Goal: Task Accomplishment & Management: Complete application form

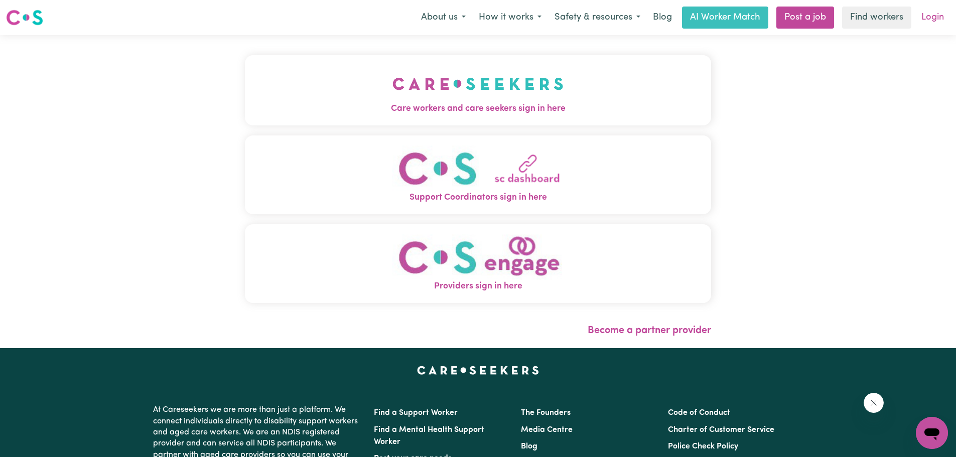
click at [938, 14] on link "Login" at bounding box center [933, 18] width 35 height 22
click at [518, 114] on span "Care workers and care seekers sign in here" at bounding box center [478, 108] width 466 height 13
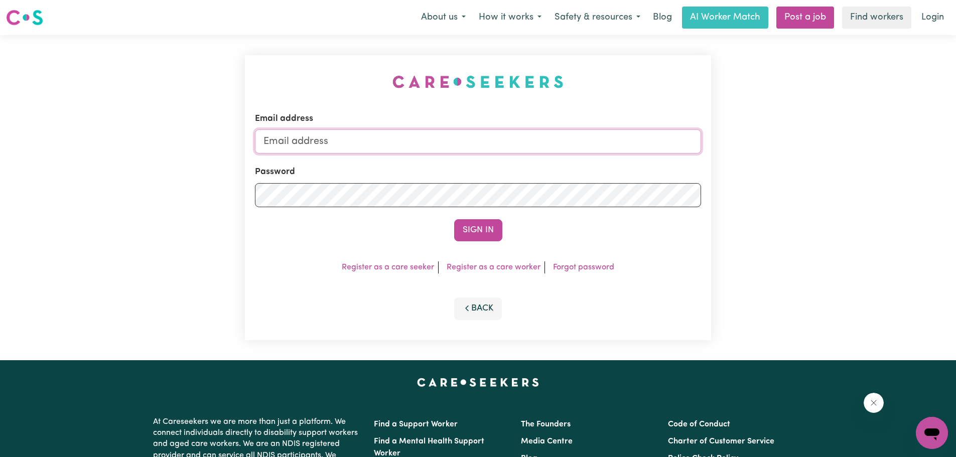
click at [519, 151] on input "Email address" at bounding box center [478, 142] width 446 height 24
type input "[EMAIL_ADDRESS][DOMAIN_NAME]"
click at [454, 219] on button "Sign In" at bounding box center [478, 230] width 48 height 22
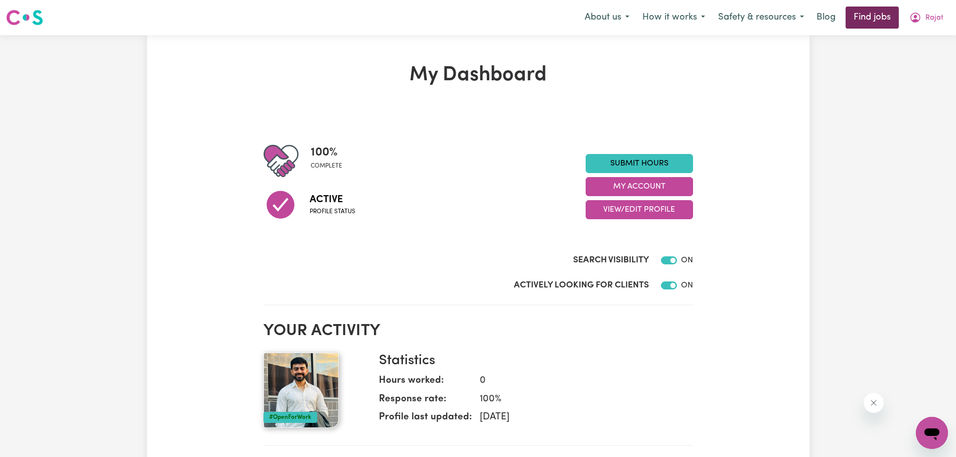
click at [863, 22] on link "Find jobs" at bounding box center [872, 18] width 53 height 22
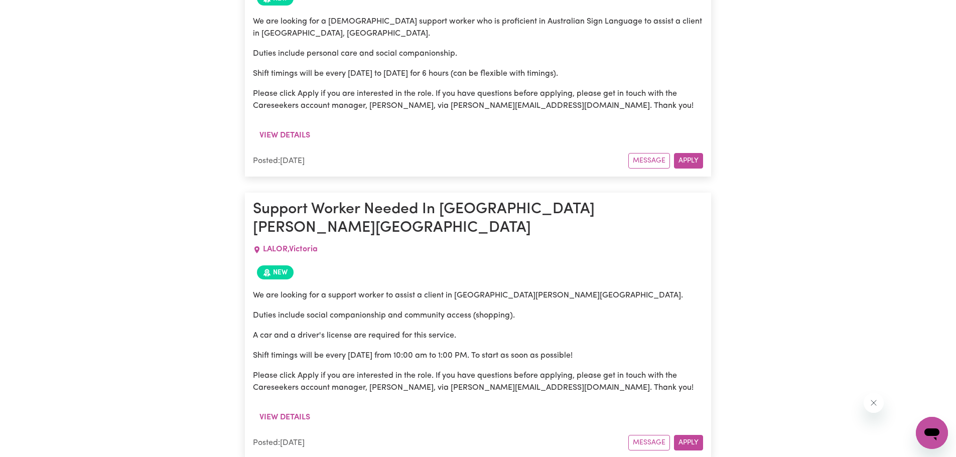
scroll to position [3929, 0]
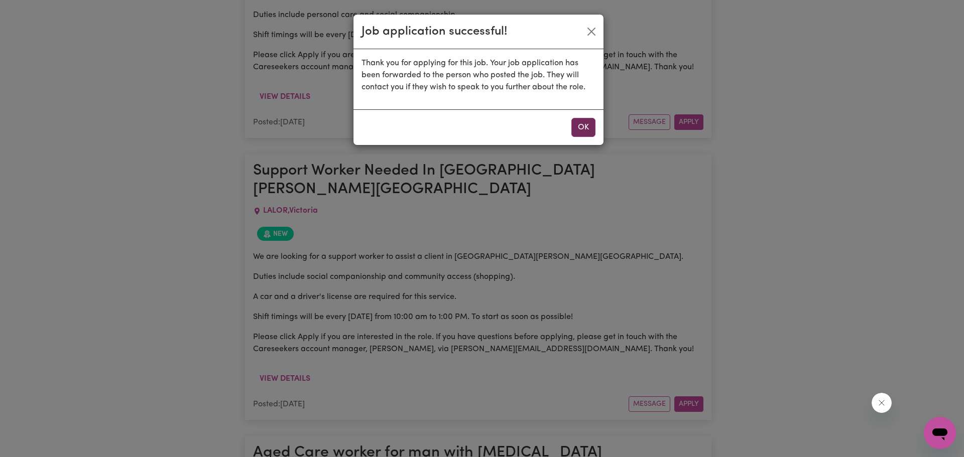
click at [592, 126] on button "OK" at bounding box center [583, 127] width 24 height 19
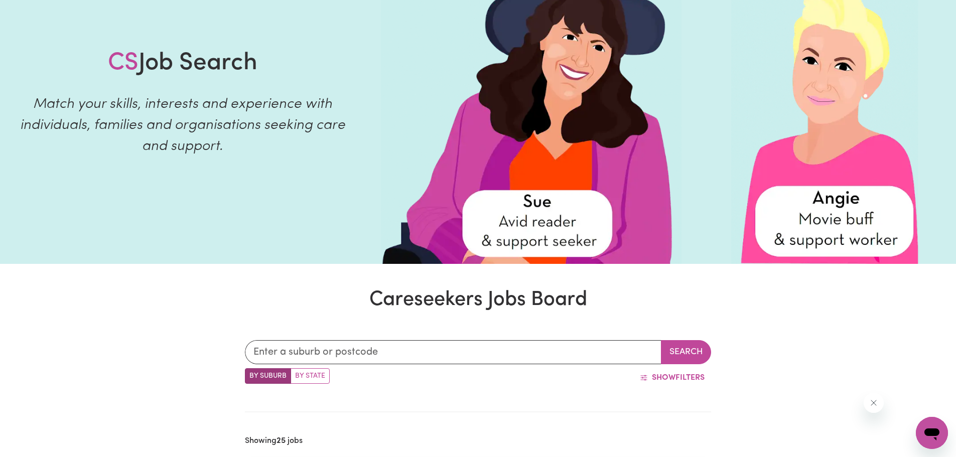
scroll to position [0, 0]
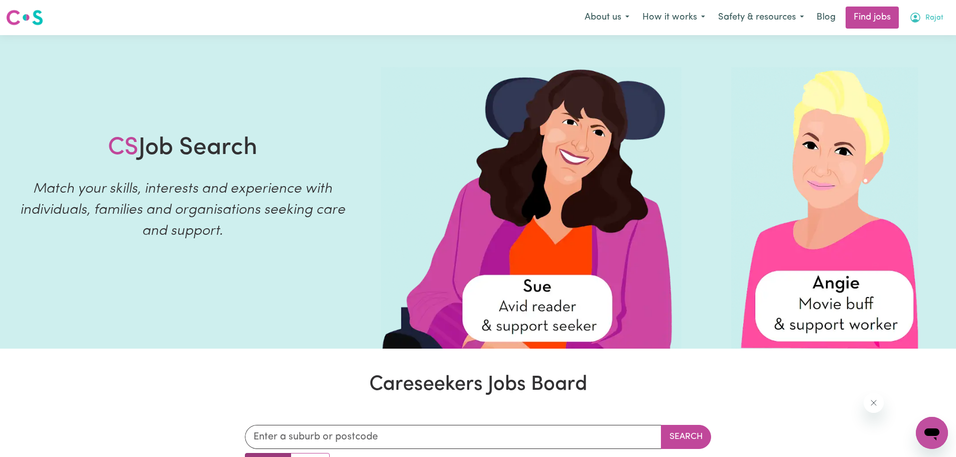
click at [932, 12] on button "Rajat" at bounding box center [926, 17] width 47 height 21
click at [886, 83] on link "Logout" at bounding box center [910, 76] width 79 height 19
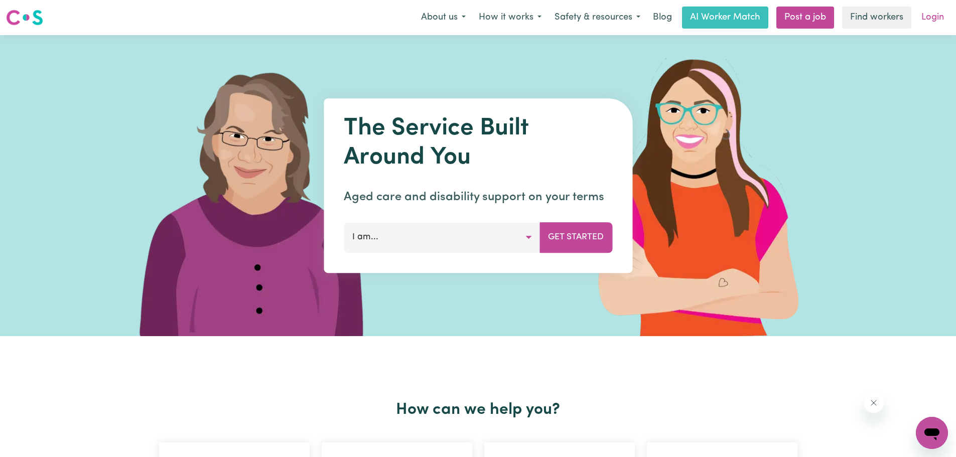
click at [928, 19] on link "Login" at bounding box center [933, 18] width 35 height 22
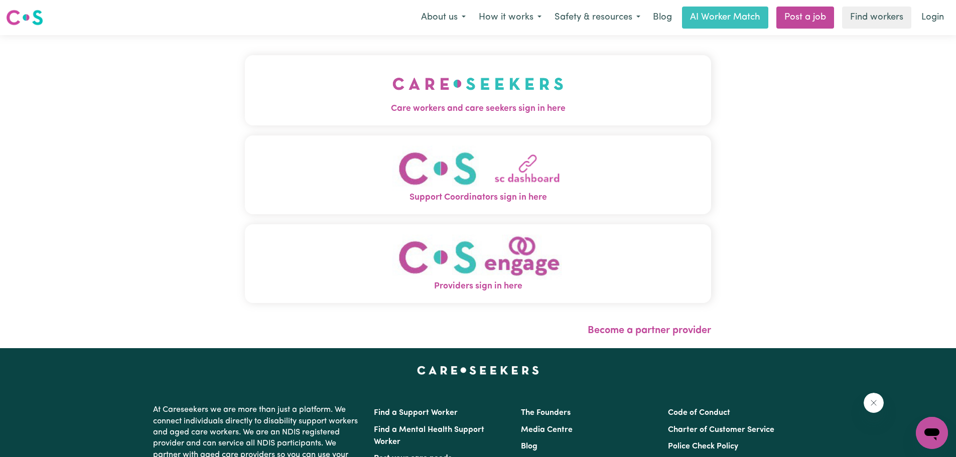
click at [493, 116] on button "Care workers and care seekers sign in here" at bounding box center [478, 90] width 466 height 70
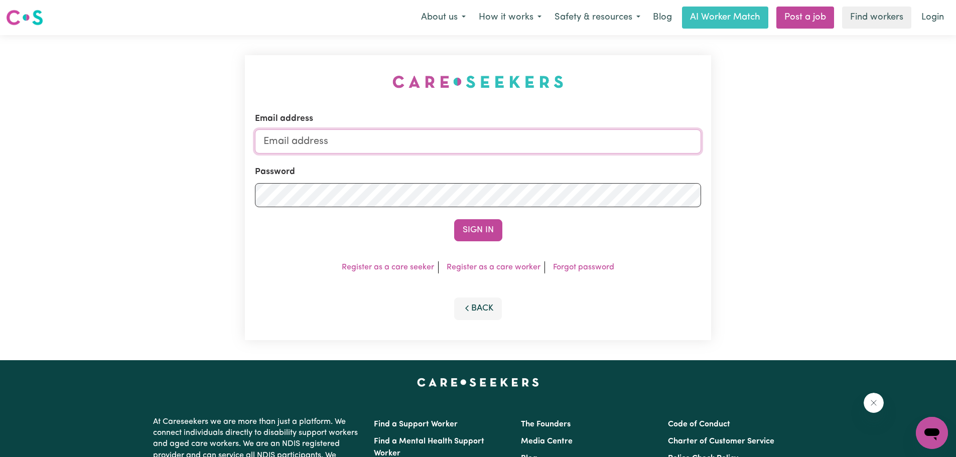
click at [418, 134] on input "Email address" at bounding box center [478, 142] width 446 height 24
type input "[EMAIL_ADDRESS][DOMAIN_NAME]"
click at [454, 219] on button "Sign In" at bounding box center [478, 230] width 48 height 22
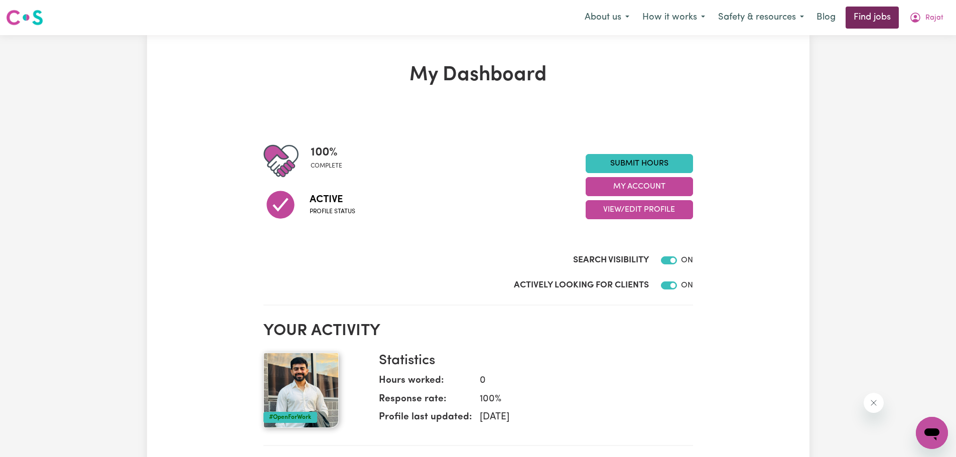
click at [872, 27] on link "Find jobs" at bounding box center [872, 18] width 53 height 22
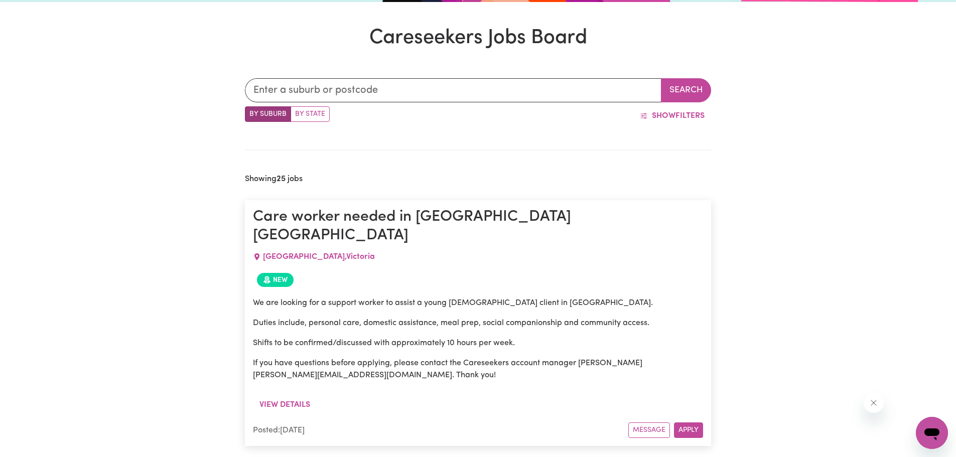
scroll to position [252, 0]
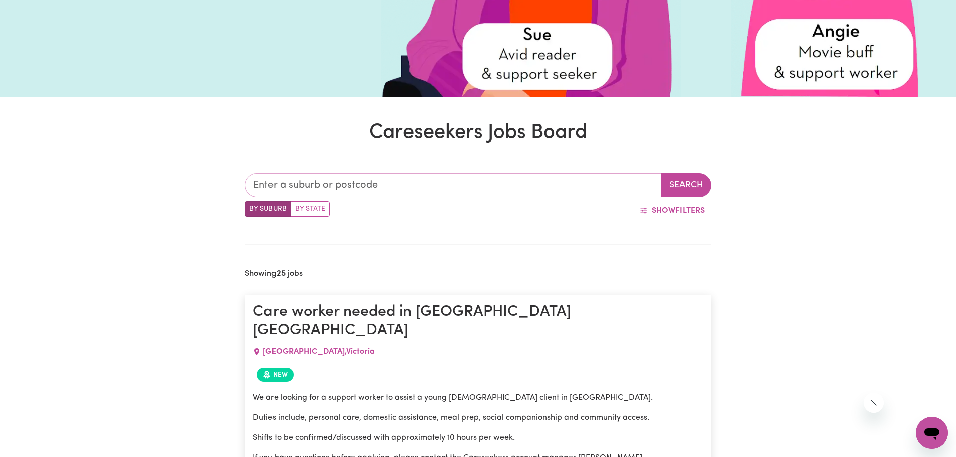
click at [397, 192] on input "text" at bounding box center [453, 185] width 417 height 24
type input "eppi"
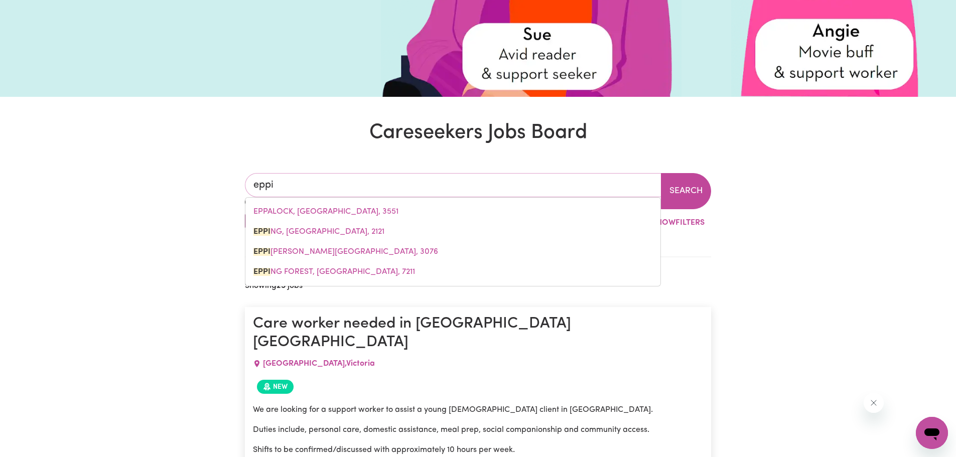
type input "eppiNG, [GEOGRAPHIC_DATA], 2121"
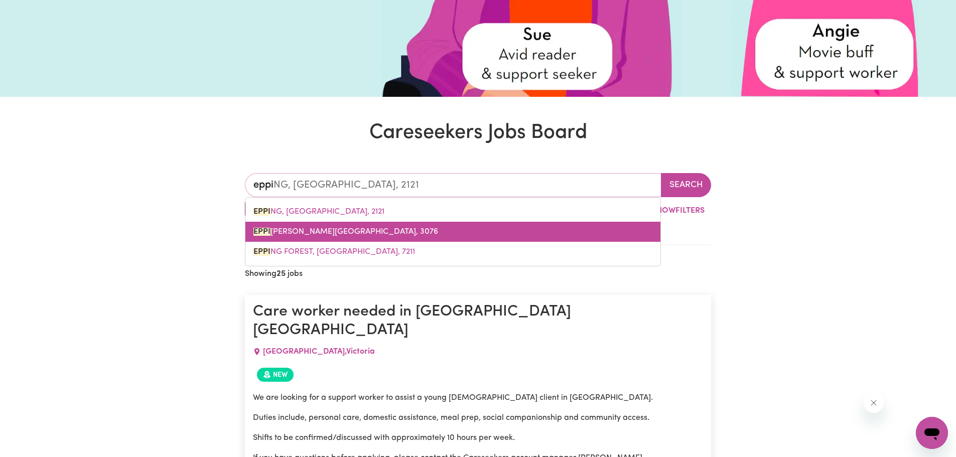
click at [404, 232] on link "EPPI [PERSON_NAME][GEOGRAPHIC_DATA], 3076" at bounding box center [453, 232] width 415 height 20
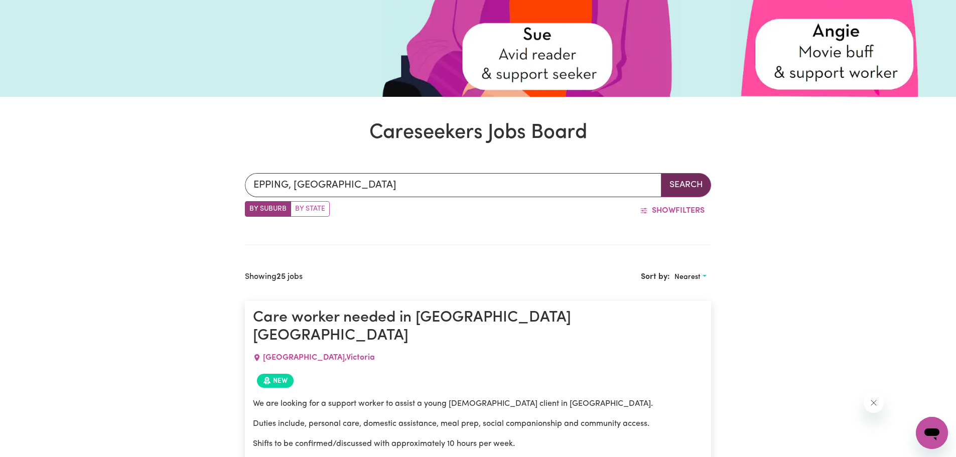
click at [670, 183] on button "Search" at bounding box center [686, 185] width 50 height 24
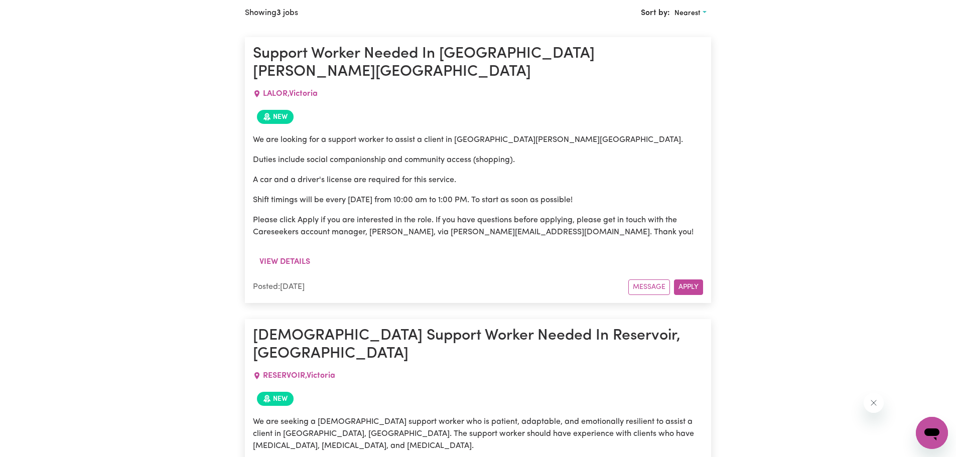
scroll to position [503, 0]
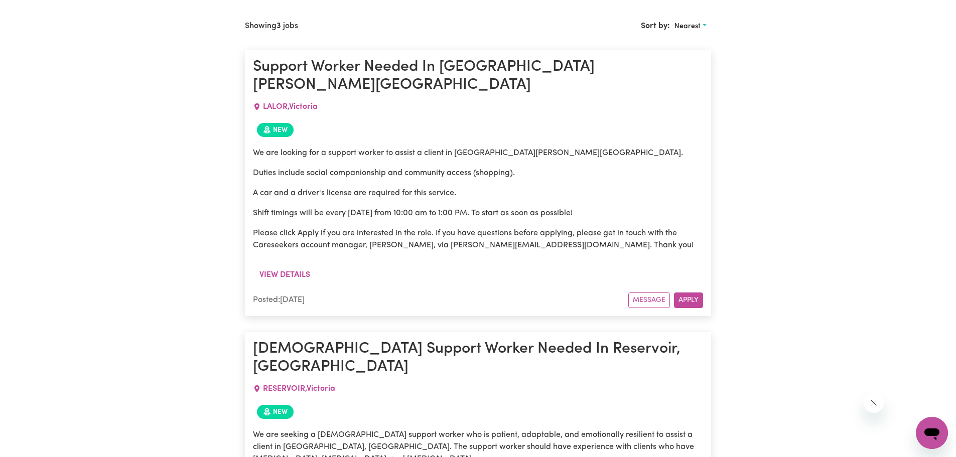
click at [689, 293] on button "Apply" at bounding box center [688, 301] width 29 height 16
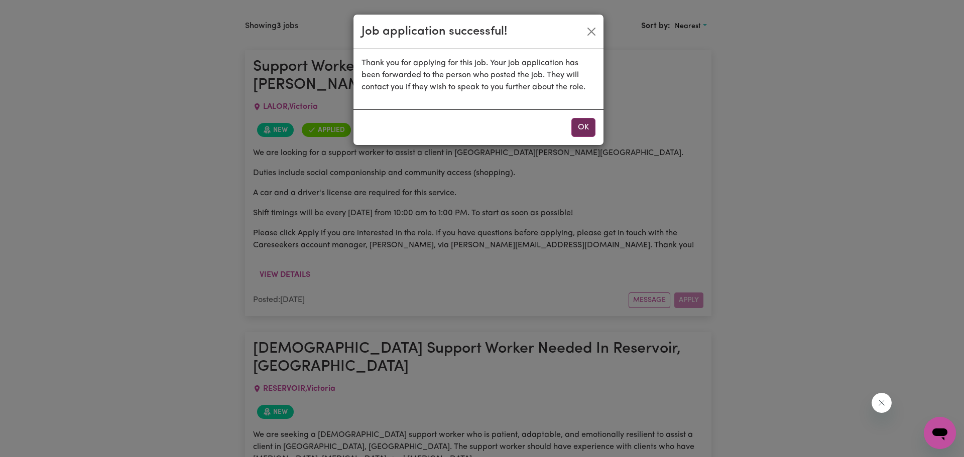
click at [585, 128] on button "OK" at bounding box center [583, 127] width 24 height 19
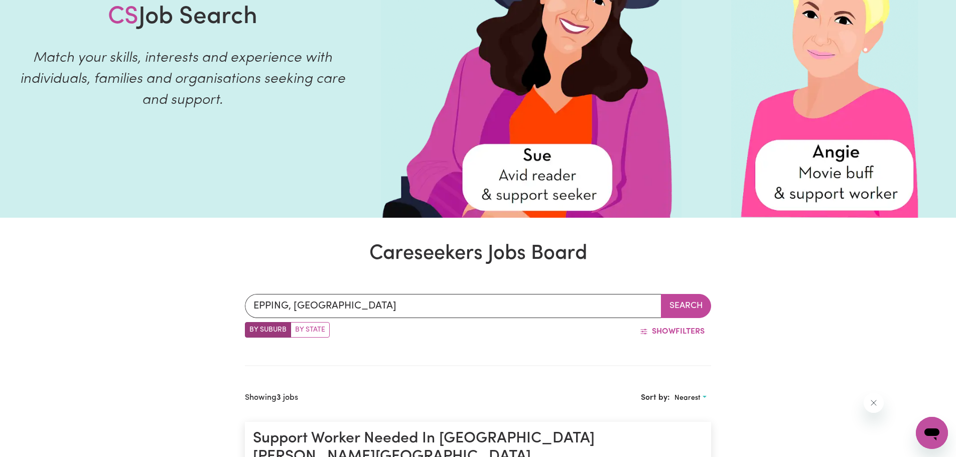
scroll to position [301, 0]
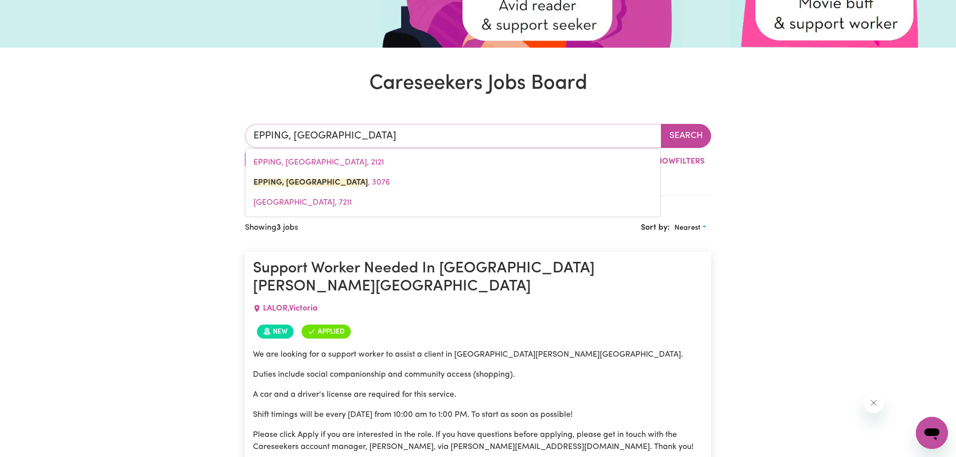
click at [393, 146] on input "EPPING, [GEOGRAPHIC_DATA]" at bounding box center [453, 136] width 417 height 24
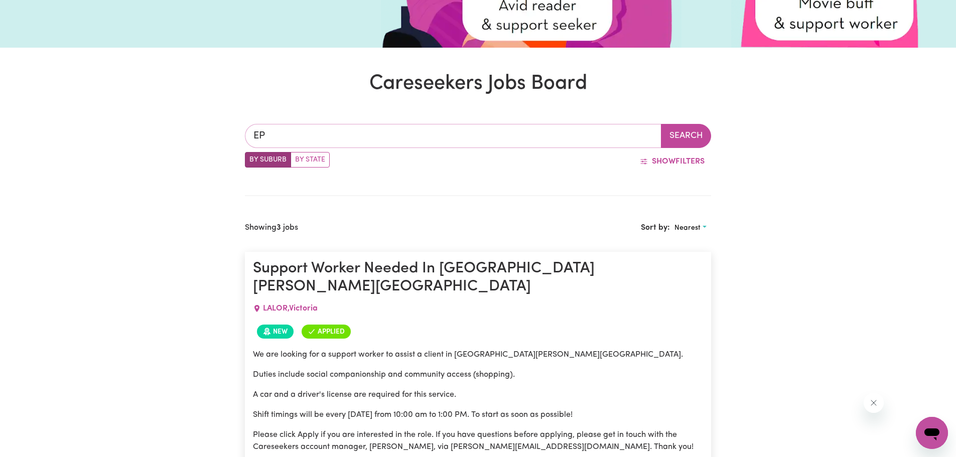
type input "E"
type input "[PERSON_NAME]"
type input "[PERSON_NAME][GEOGRAPHIC_DATA], 3750"
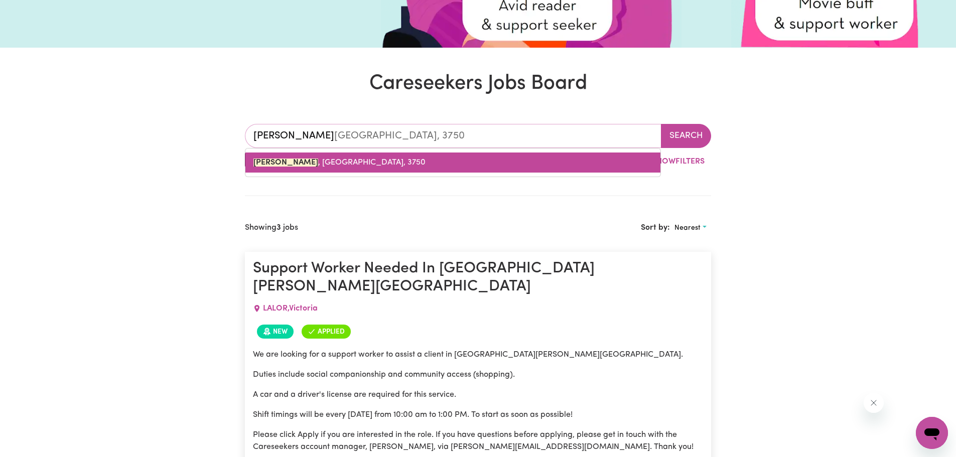
click at [393, 158] on link "[PERSON_NAME][GEOGRAPHIC_DATA], 3750" at bounding box center [453, 163] width 415 height 20
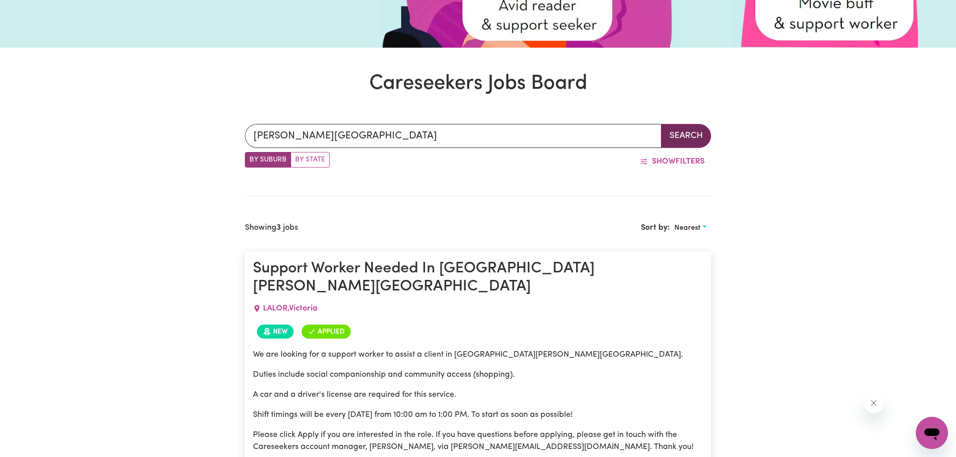
click at [686, 145] on button "Search" at bounding box center [686, 136] width 50 height 24
click at [695, 143] on button "Search" at bounding box center [686, 136] width 50 height 24
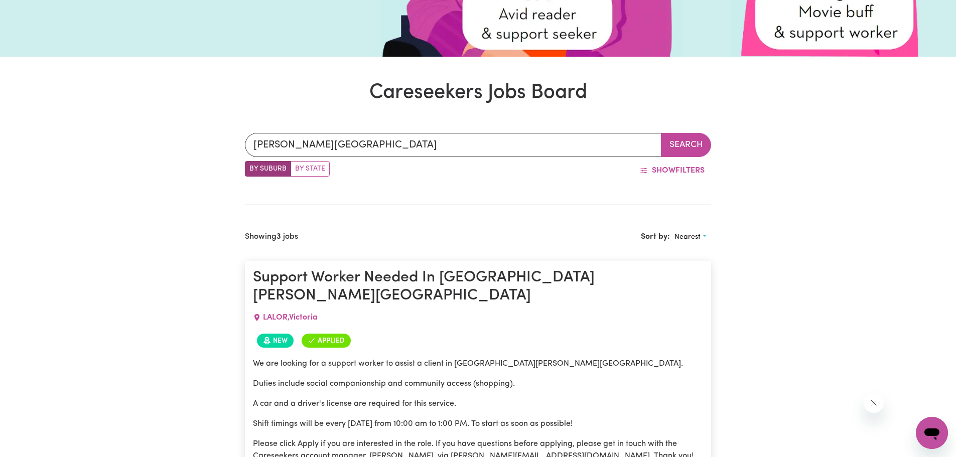
scroll to position [301, 0]
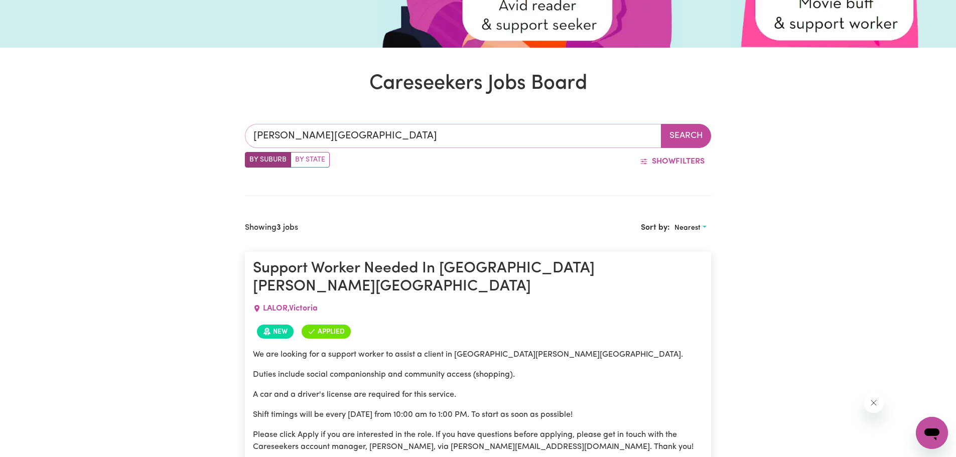
type input "[PERSON_NAME][GEOGRAPHIC_DATA], 3750"
click at [432, 138] on input "[PERSON_NAME][GEOGRAPHIC_DATA]" at bounding box center [453, 136] width 417 height 24
type input "[PERSON_NAME]"
type input "W"
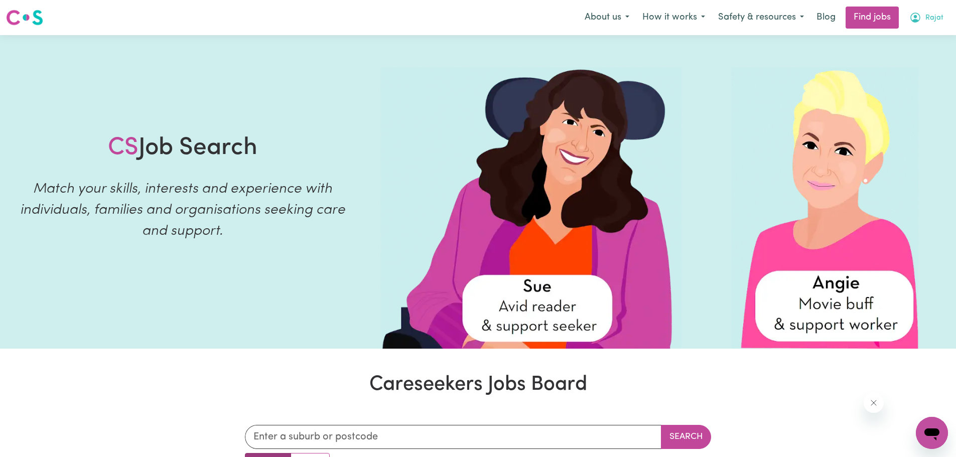
click at [926, 25] on button "Rajat" at bounding box center [926, 17] width 47 height 21
click at [940, 22] on span "Rajat" at bounding box center [935, 18] width 18 height 11
click at [889, 77] on link "Logout" at bounding box center [910, 76] width 79 height 19
